Goal: Find specific page/section: Find specific page/section

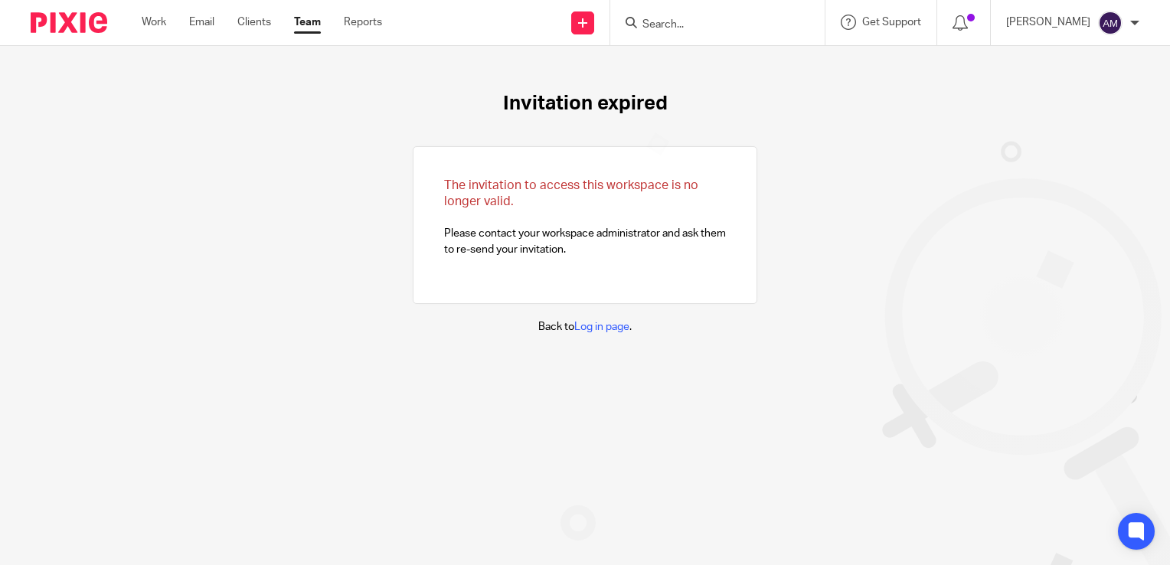
click at [695, 19] on input "Search" at bounding box center [710, 25] width 138 height 14
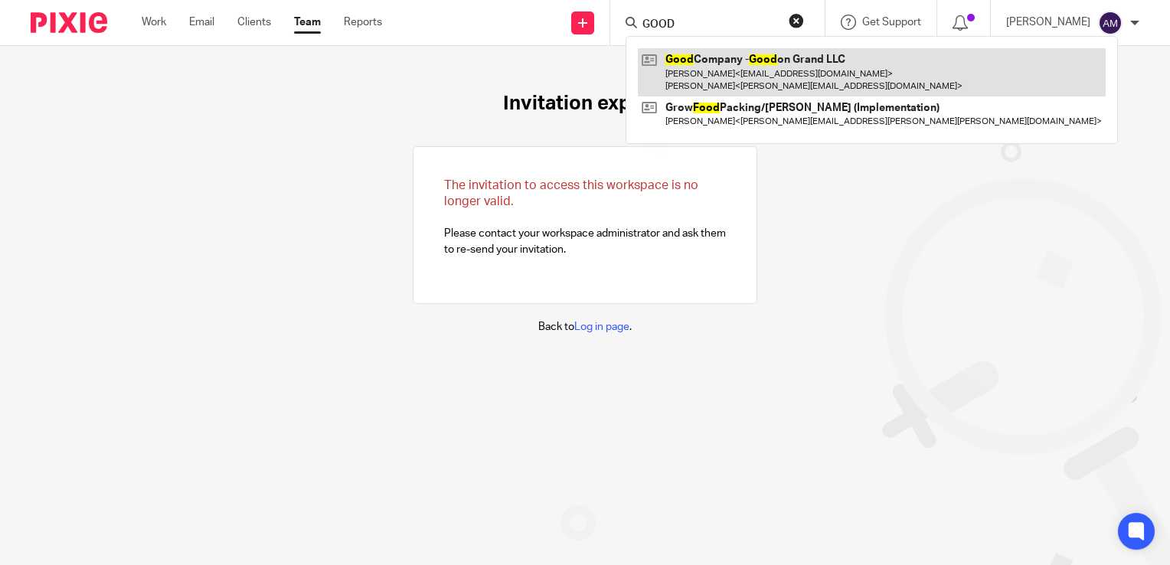
type input "GOOD"
click at [759, 83] on link at bounding box center [872, 71] width 468 height 47
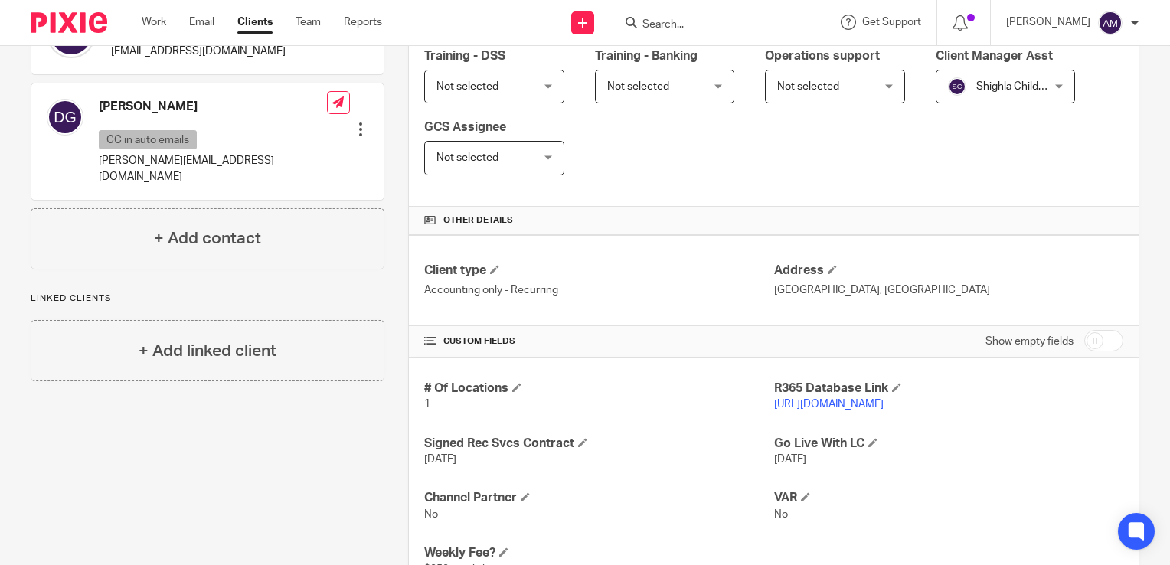
scroll to position [380, 0]
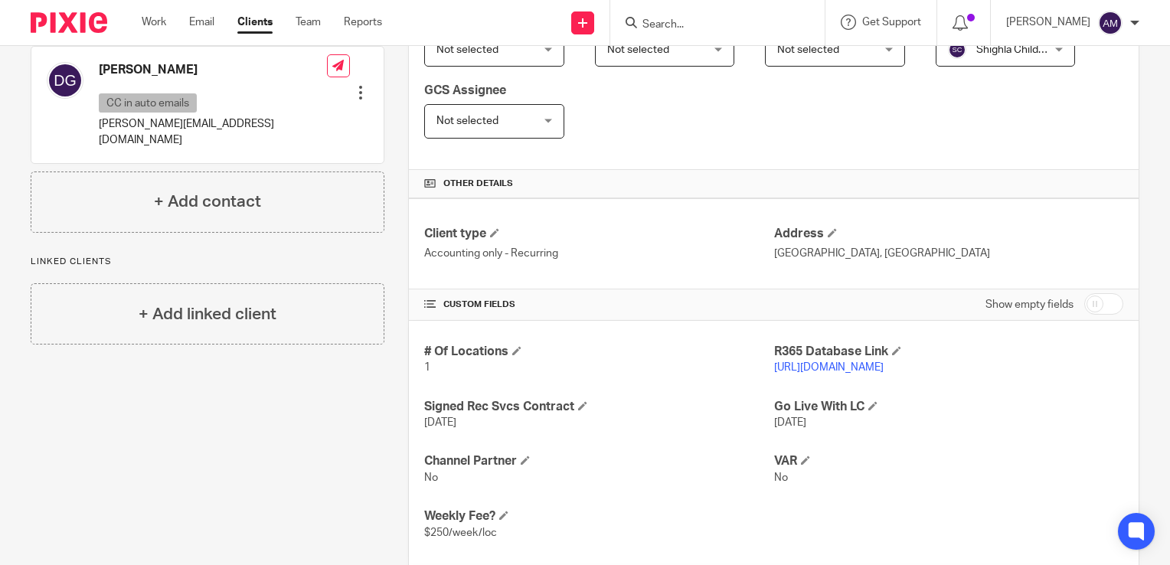
click at [835, 368] on link "https://goodcompany.restaurant365.com" at bounding box center [829, 367] width 110 height 11
click at [691, 14] on form at bounding box center [722, 22] width 163 height 19
click at [689, 25] on input "Search" at bounding box center [710, 25] width 138 height 14
type input "ihop"
click button "submit" at bounding box center [0, 0] width 0 height 0
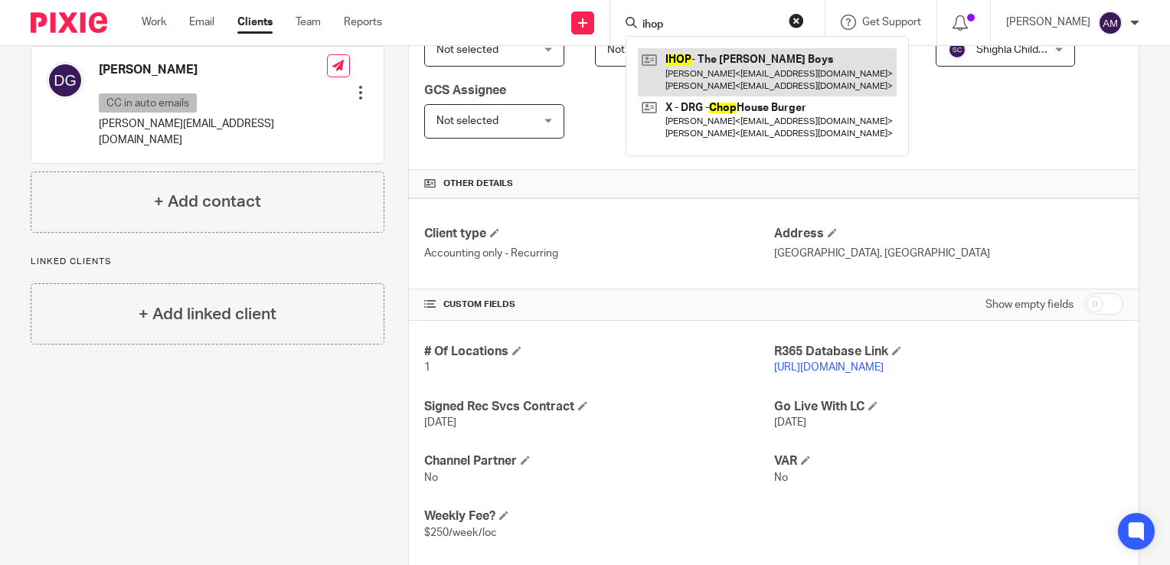
click at [760, 80] on link at bounding box center [767, 71] width 259 height 47
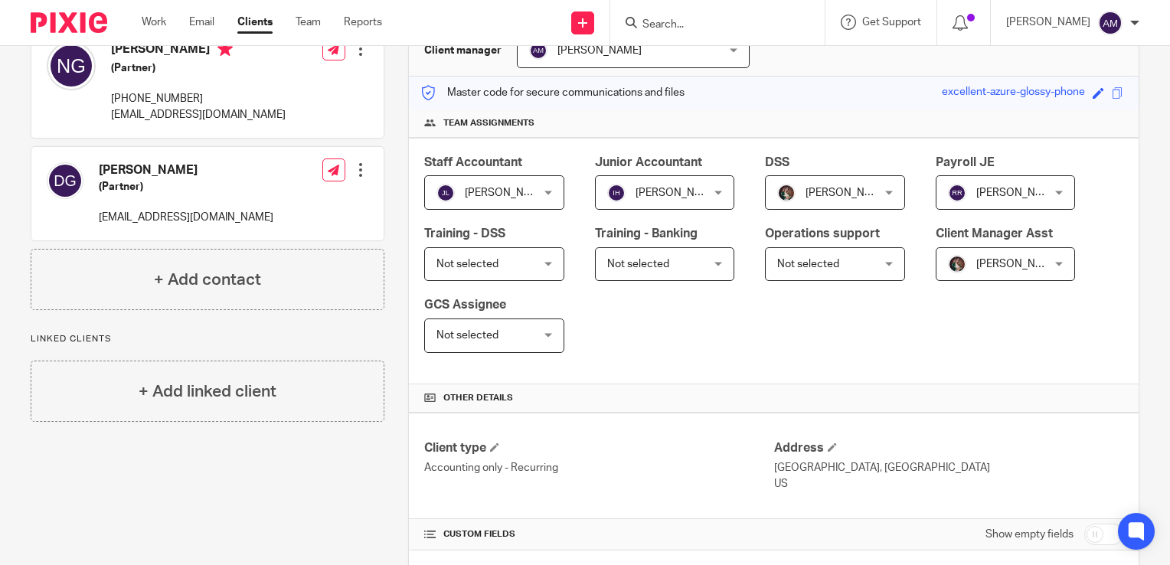
scroll to position [167, 0]
